Goal: Task Accomplishment & Management: Complete application form

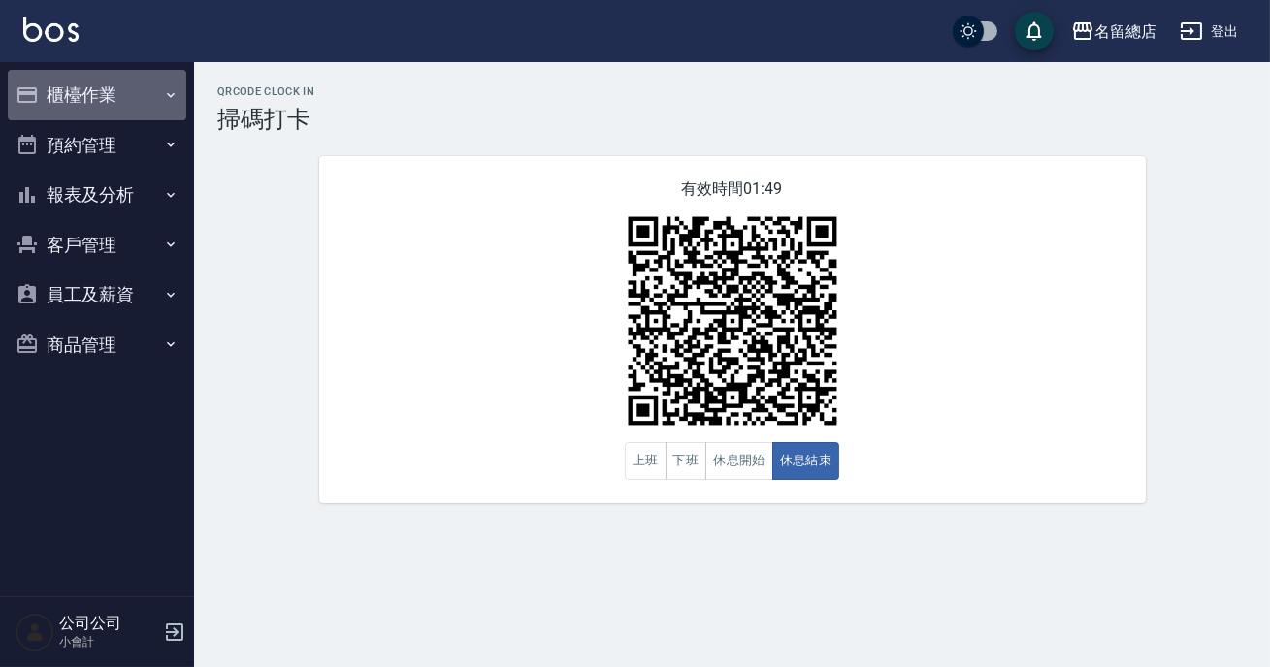
click at [101, 79] on button "櫃檯作業" at bounding box center [97, 95] width 179 height 50
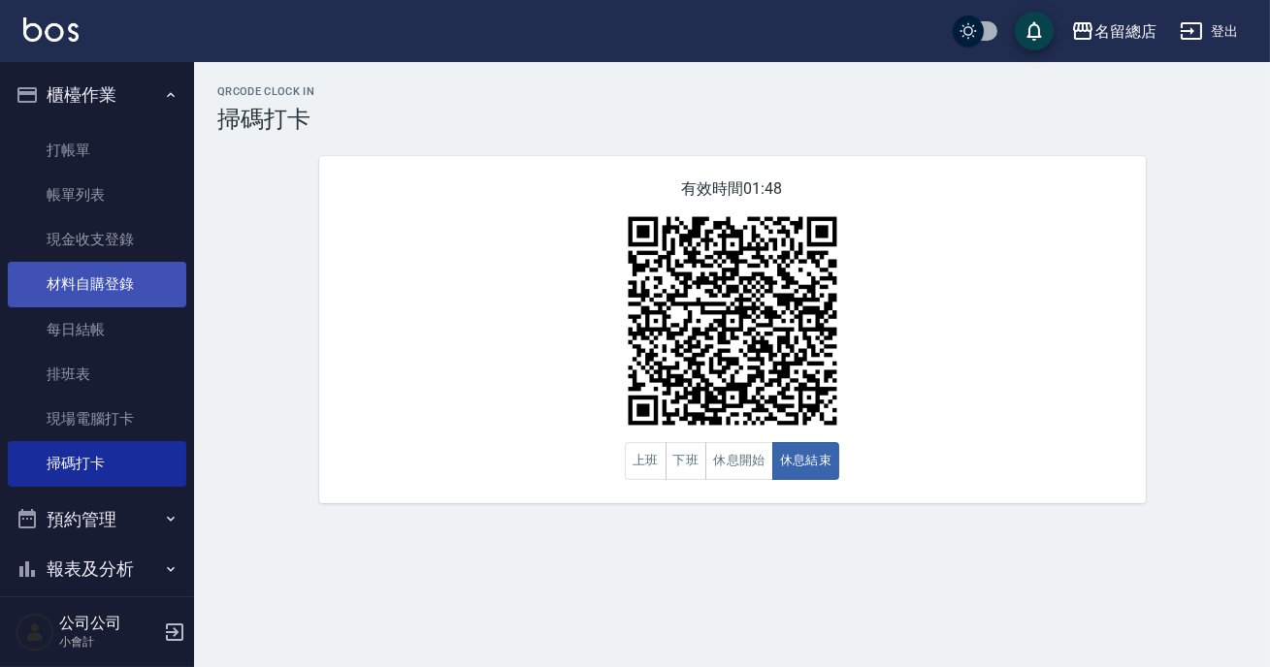
click at [119, 286] on link "材料自購登錄" at bounding box center [97, 284] width 179 height 45
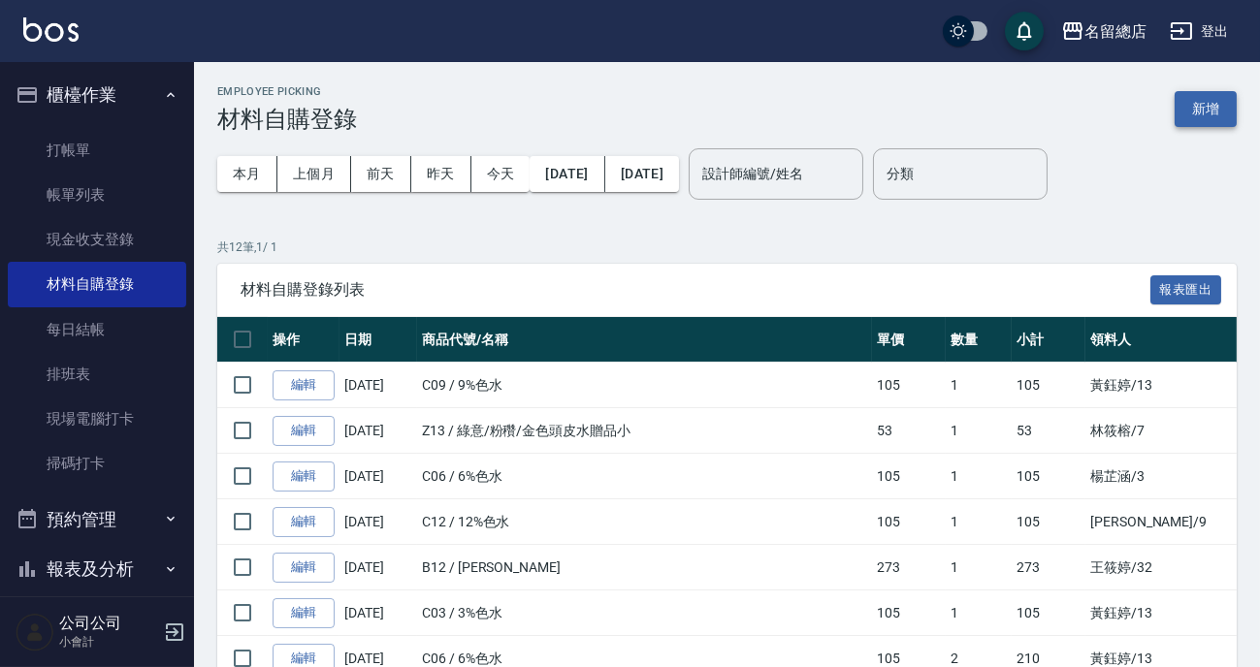
click at [1214, 118] on button "新增" at bounding box center [1206, 109] width 62 height 36
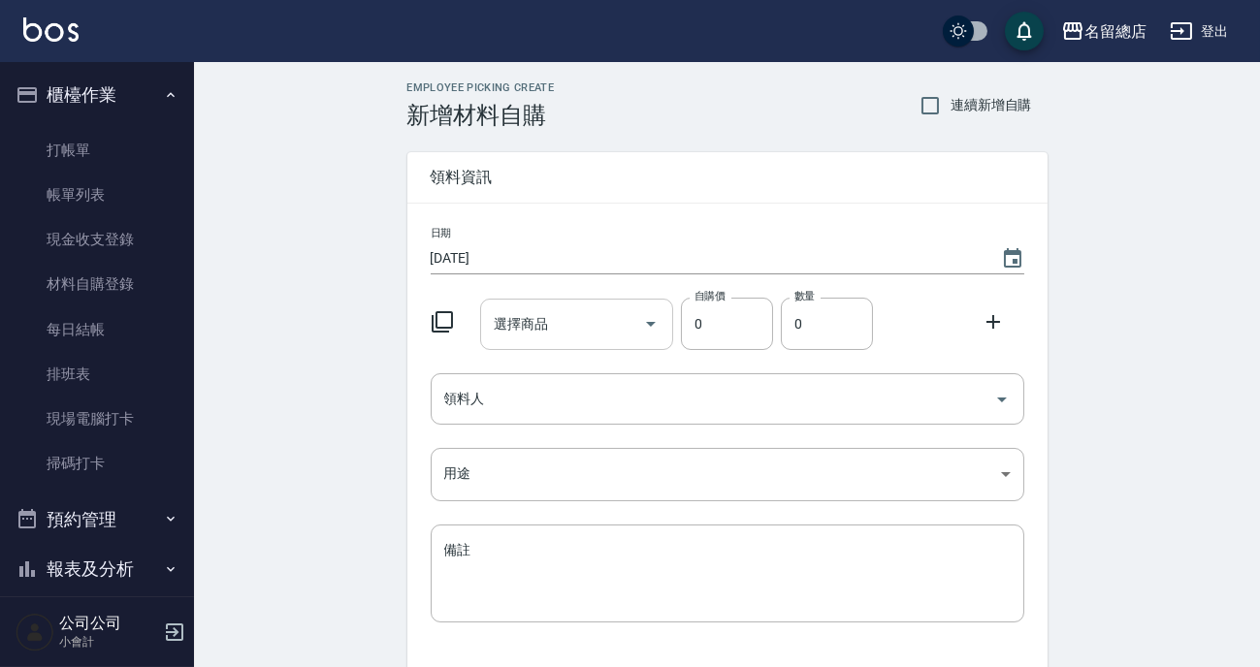
click at [561, 328] on input "選擇商品" at bounding box center [562, 325] width 146 height 34
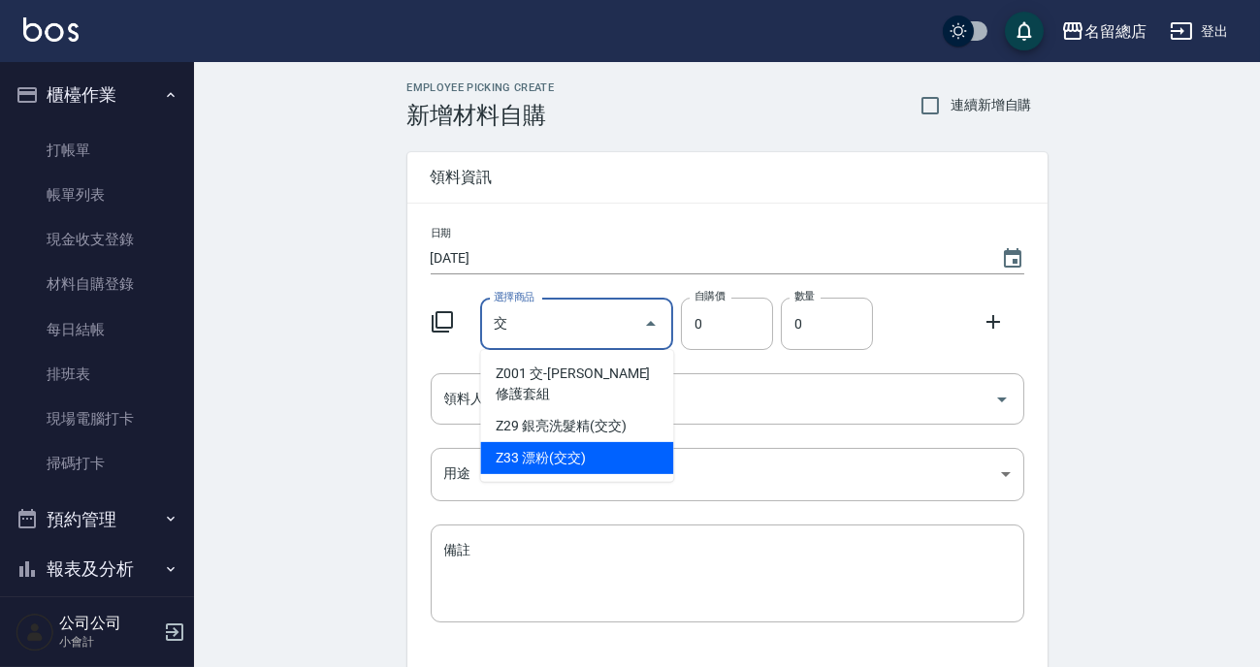
click at [597, 443] on li "Z33 漂粉(交交)" at bounding box center [576, 458] width 193 height 32
type input "漂粉(交交)"
type input "385"
type input "1"
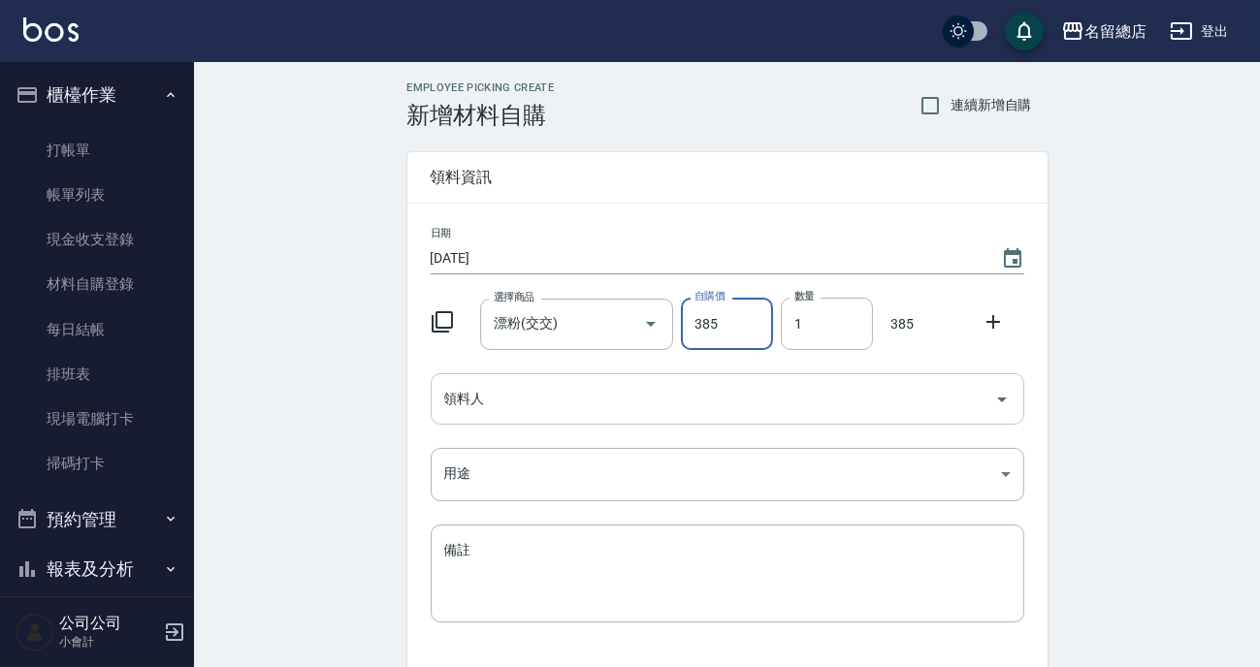
click at [642, 399] on input "領料人" at bounding box center [712, 399] width 547 height 34
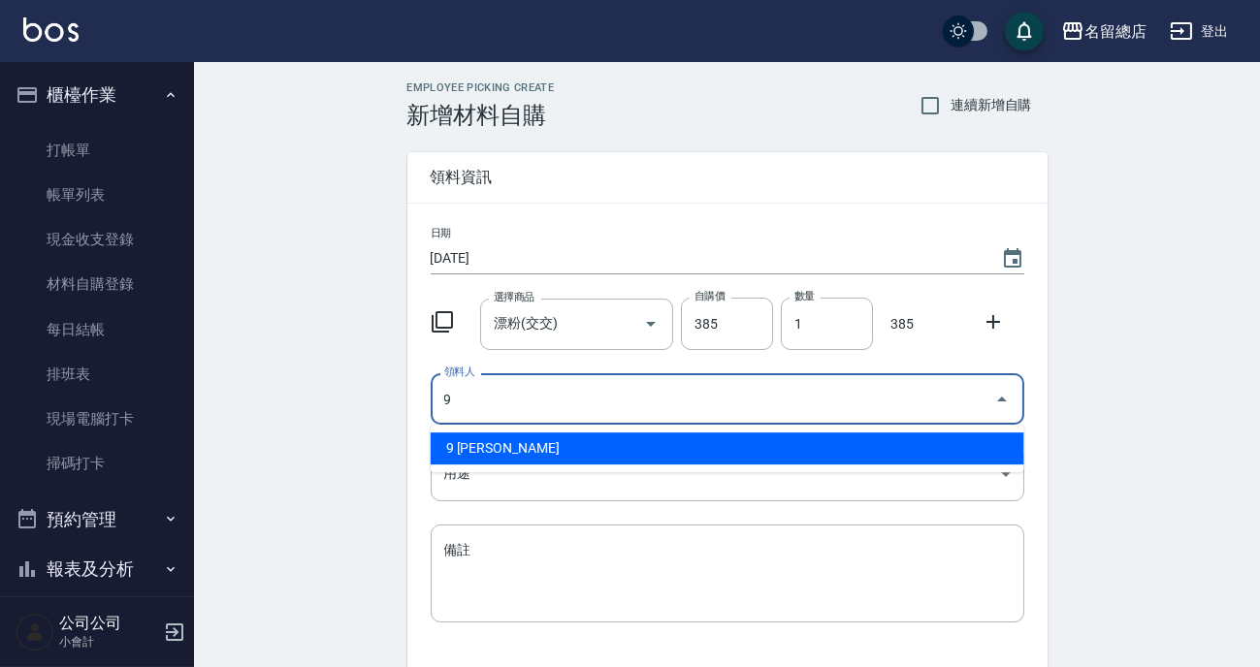
click at [638, 449] on li "9 [PERSON_NAME]" at bounding box center [728, 449] width 594 height 32
type input "9 [PERSON_NAME]"
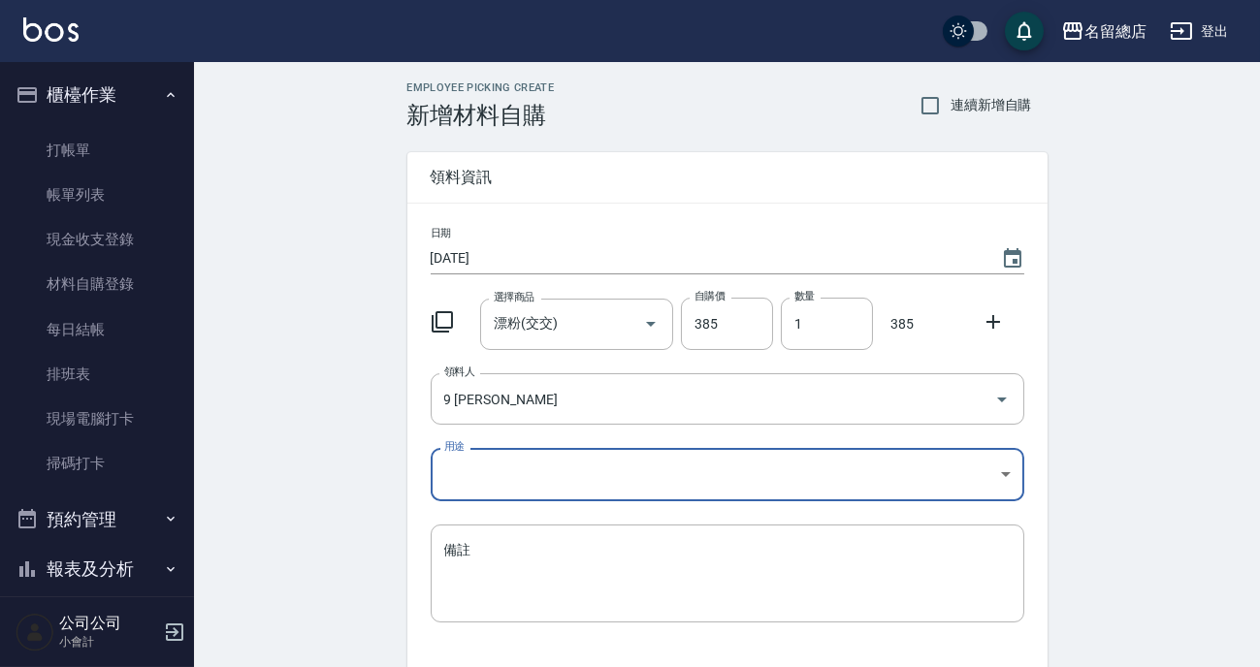
click at [624, 468] on body "名留總店 登出 櫃檯作業 打帳單 帳單列表 現金收支登錄 材料自購登錄 每日結帳 排班表 現場電腦打卡 掃碼打卡 預約管理 預約管理 單日預約紀錄 單週預約紀…" at bounding box center [630, 399] width 1260 height 799
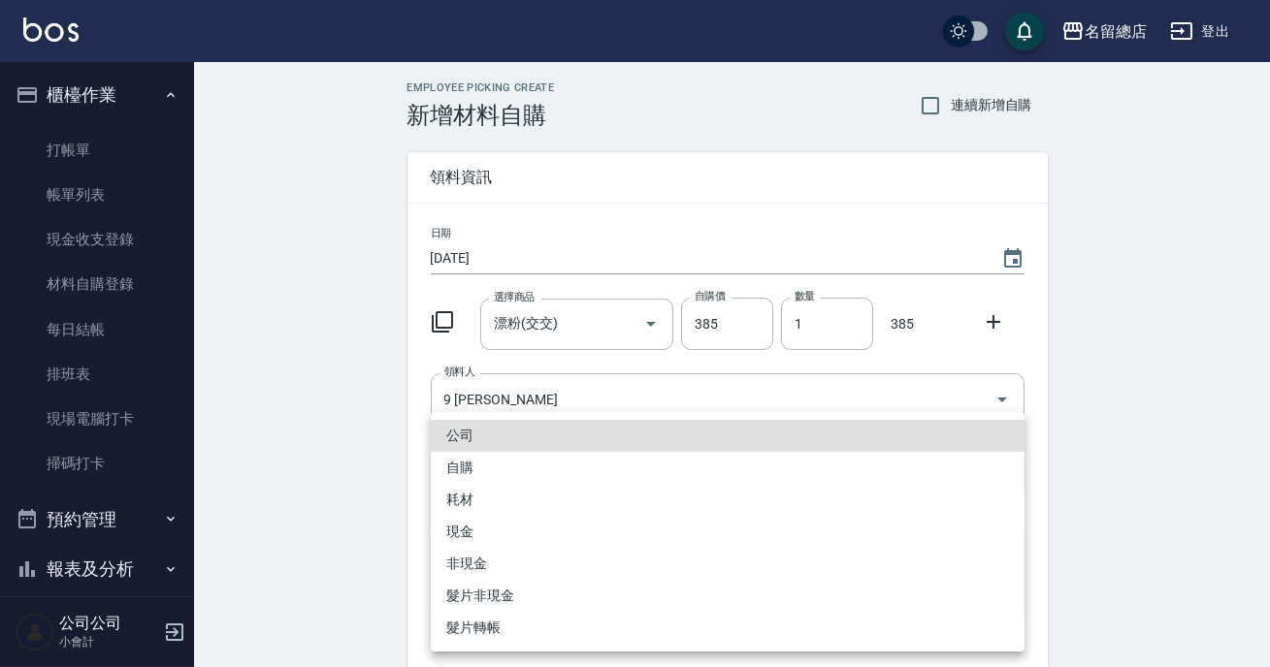
click at [484, 470] on li "自購" at bounding box center [728, 468] width 594 height 32
type input "自購"
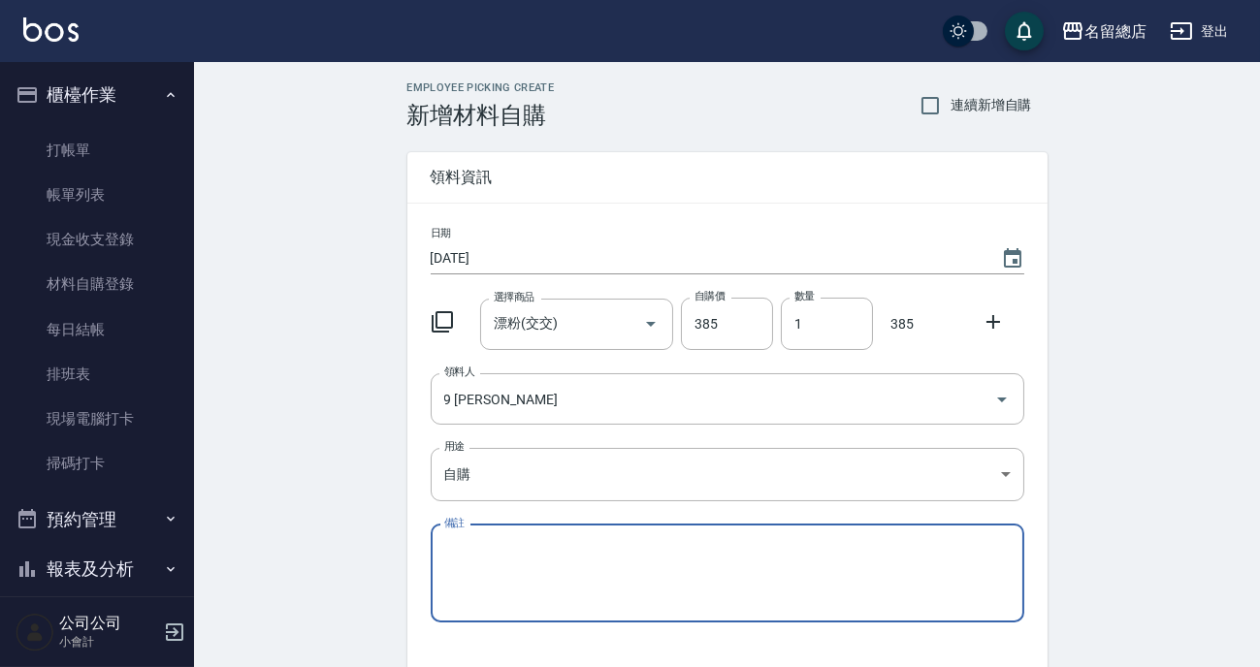
click at [334, 450] on div "Employee Picking Create 新增材料自購 連續新增自購 領料資訊 日期 [DATE] 選擇商品 漂粉(交交) 選擇商品 自購價 385 自…" at bounding box center [727, 430] width 1066 height 737
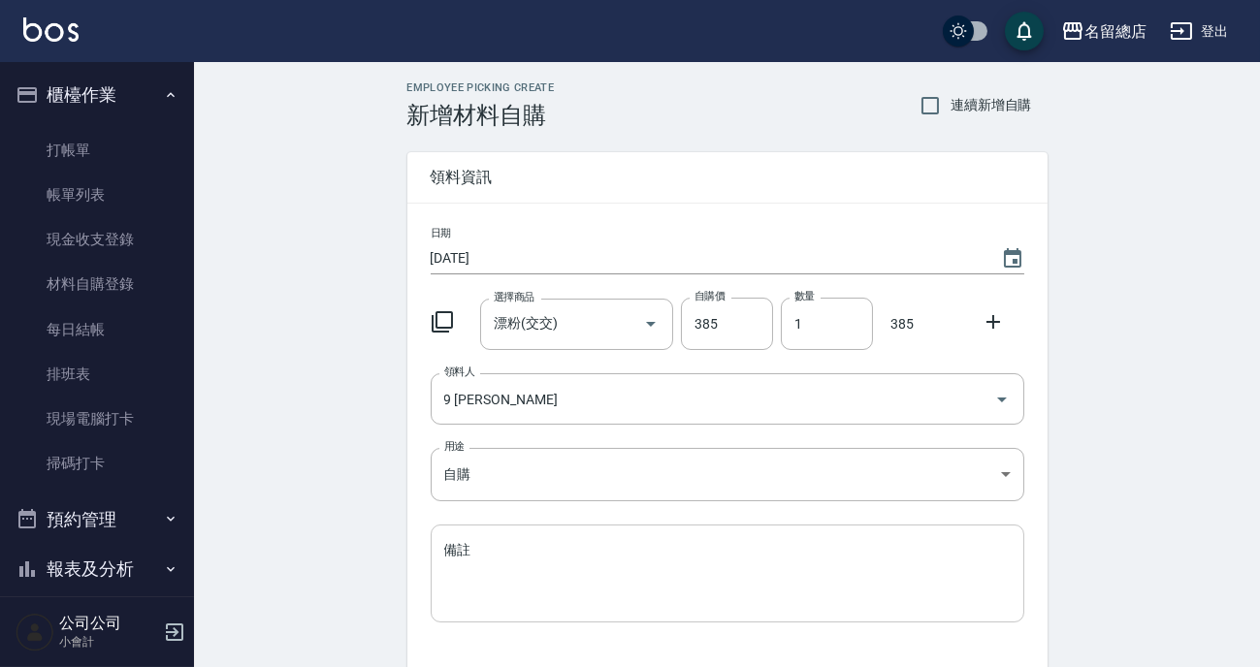
scroll to position [133, 0]
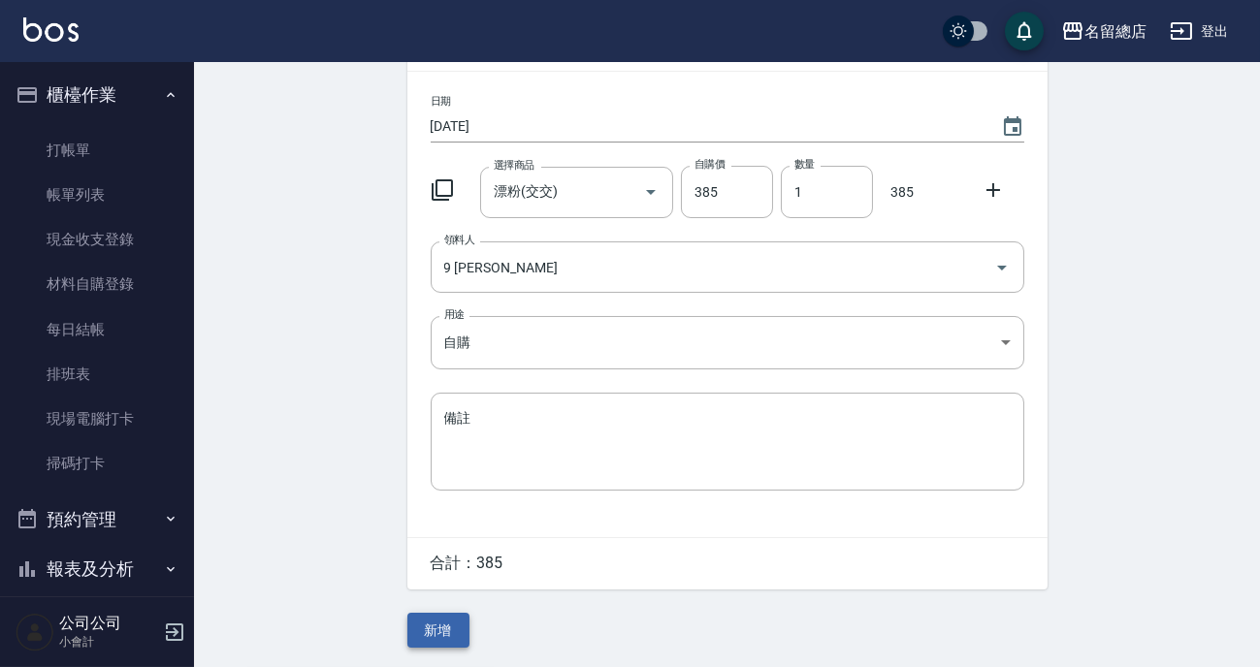
click at [434, 625] on button "新增" at bounding box center [438, 631] width 62 height 36
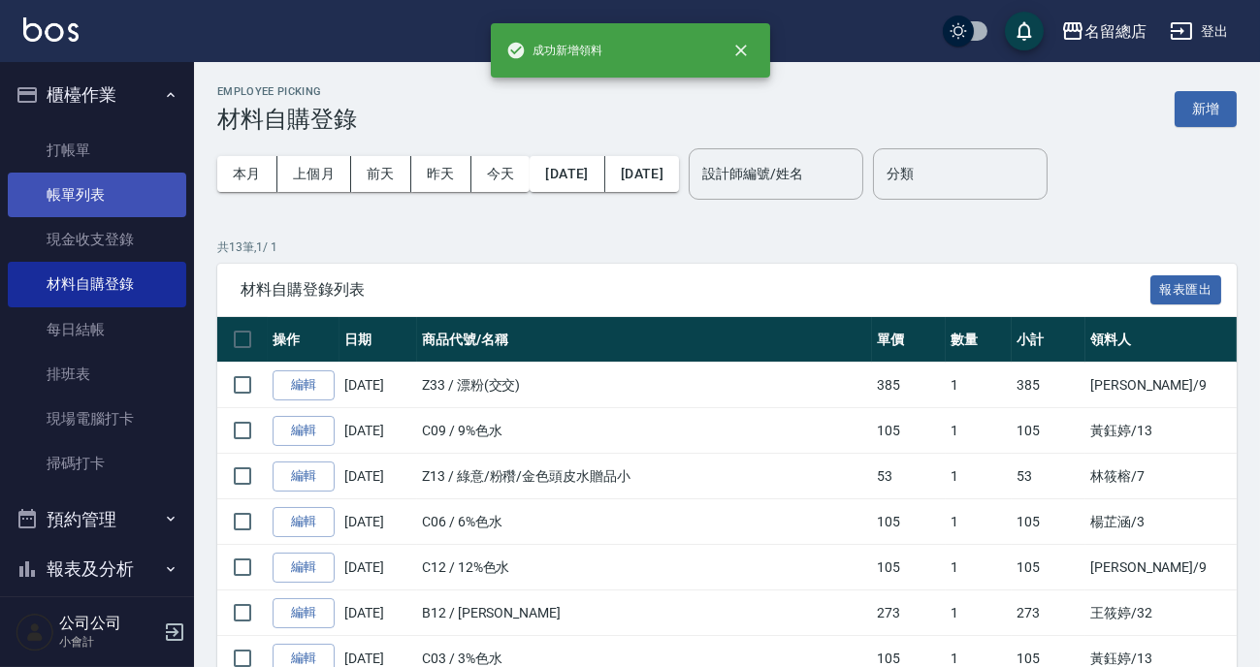
click at [97, 198] on link "帳單列表" at bounding box center [97, 195] width 179 height 45
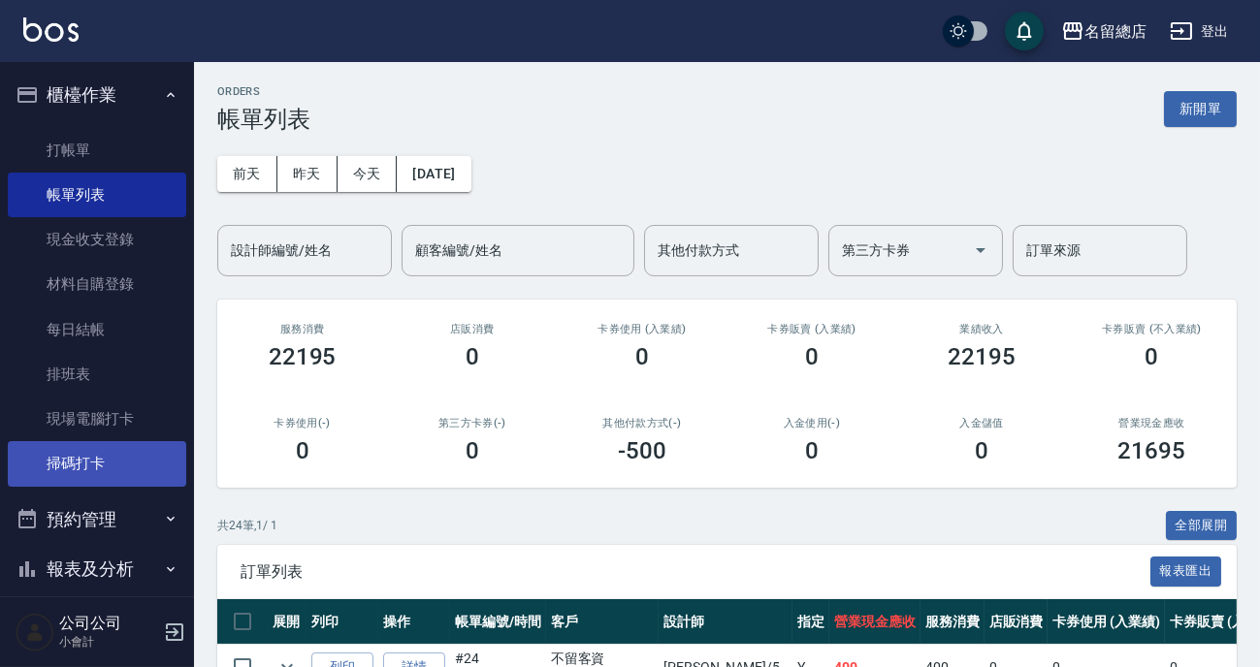
click at [113, 455] on link "掃碼打卡" at bounding box center [97, 463] width 179 height 45
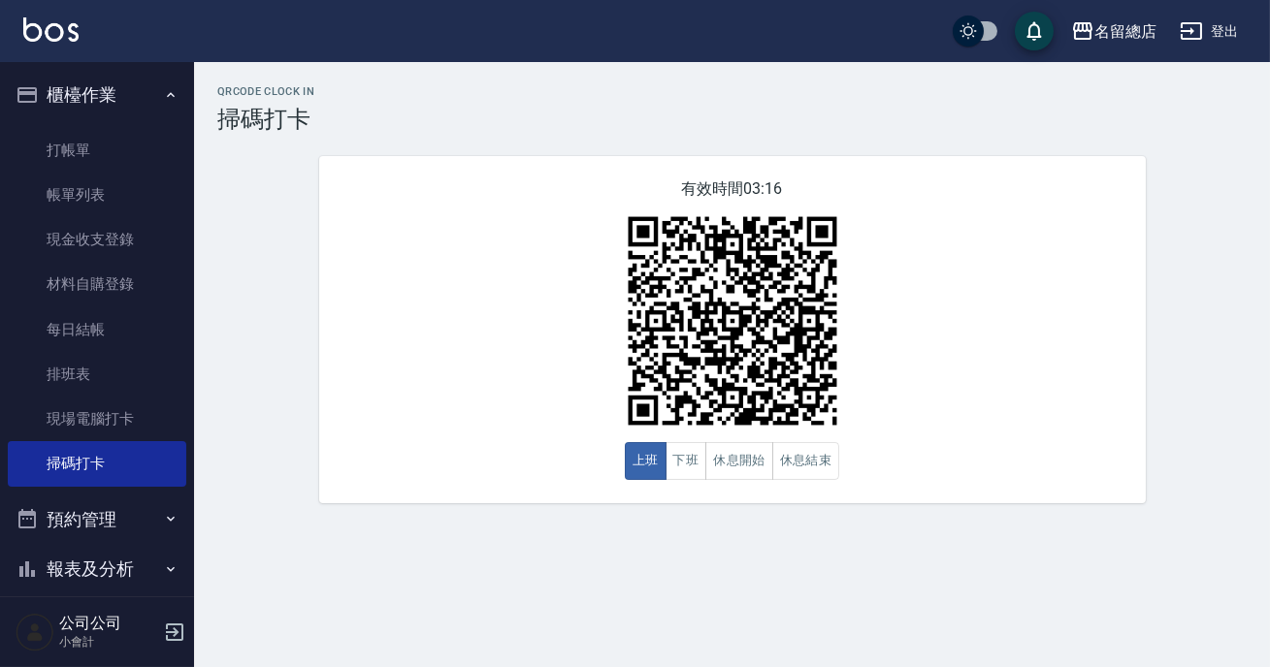
click at [1269, 18] on div "名留總店 登出" at bounding box center [635, 31] width 1270 height 62
click at [693, 465] on button "下班" at bounding box center [686, 461] width 42 height 38
